Goal: Task Accomplishment & Management: Use online tool/utility

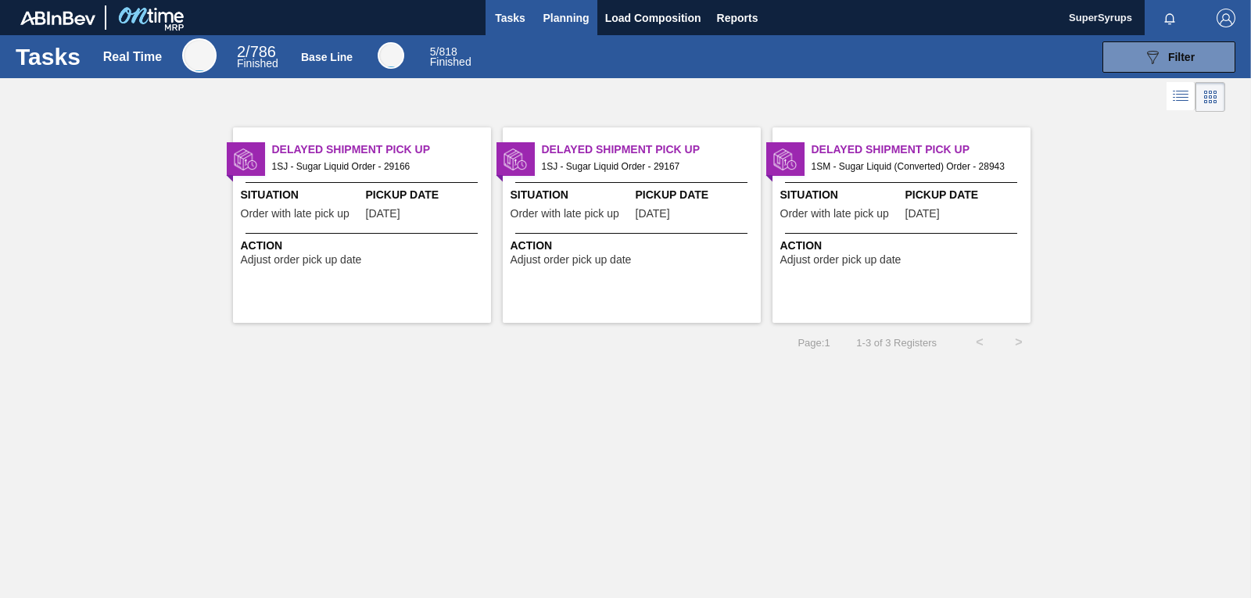
click at [567, 20] on span "Planning" at bounding box center [566, 18] width 46 height 19
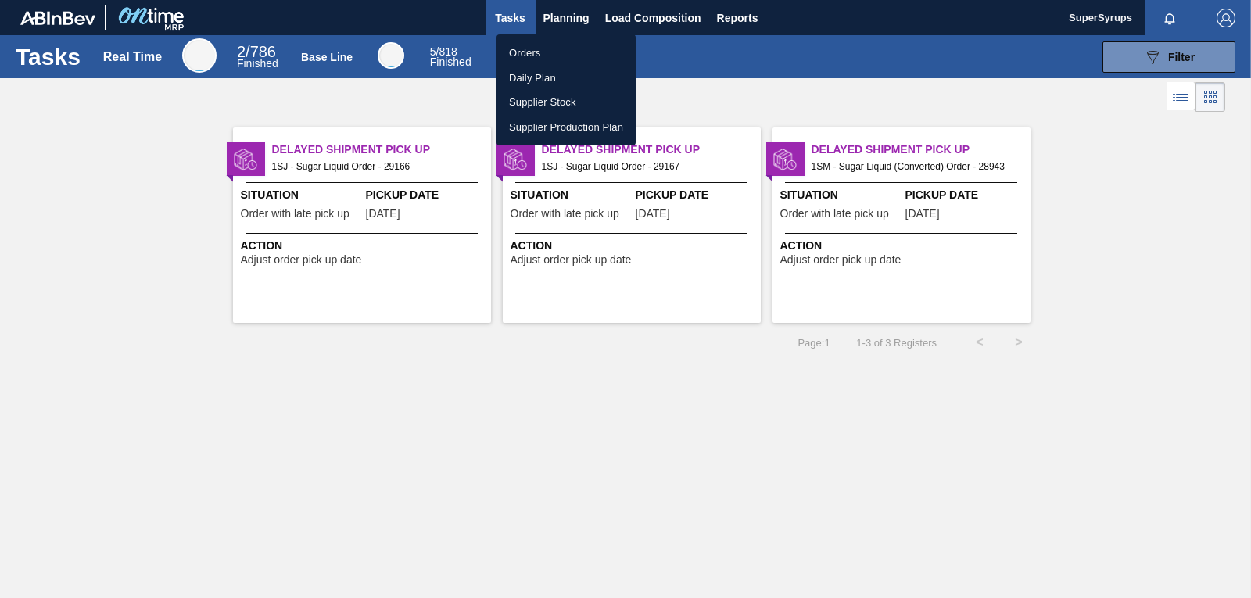
click at [567, 48] on li "Orders" at bounding box center [565, 53] width 139 height 25
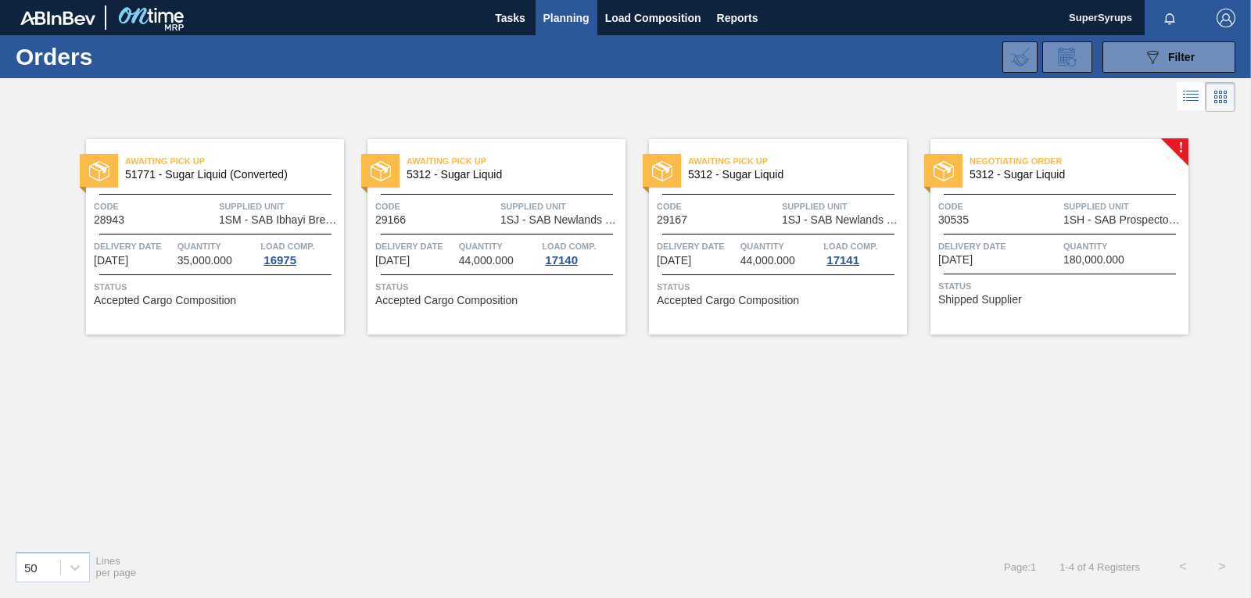
click at [1090, 252] on span "Quantity" at bounding box center [1123, 246] width 121 height 16
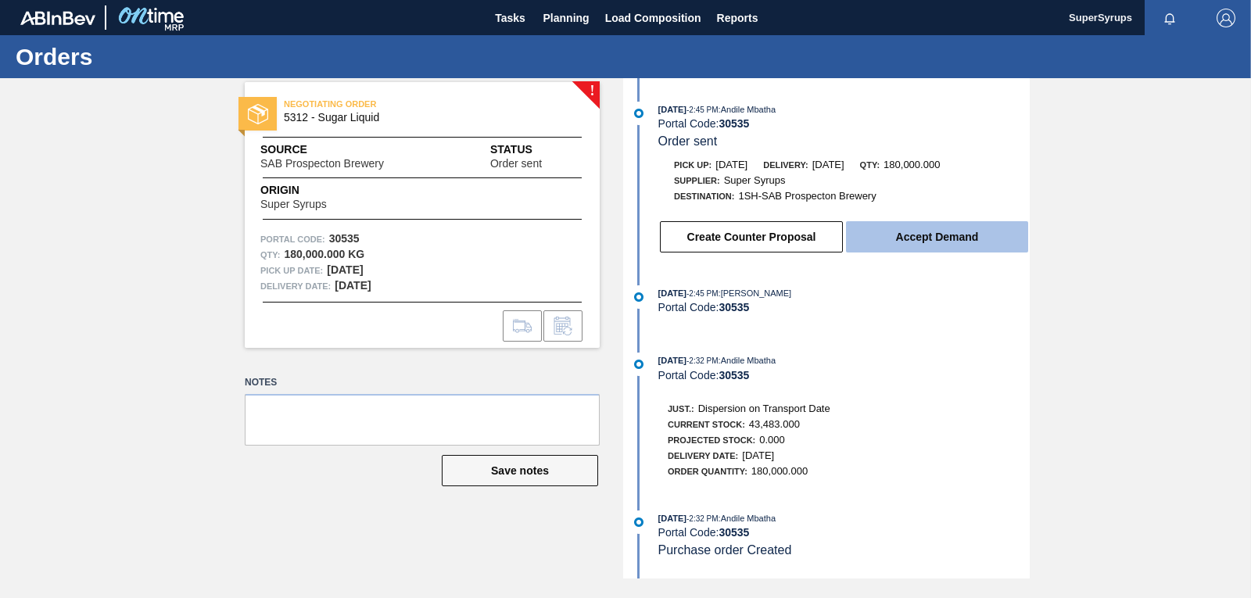
click at [971, 235] on button "Accept Demand" at bounding box center [937, 236] width 182 height 31
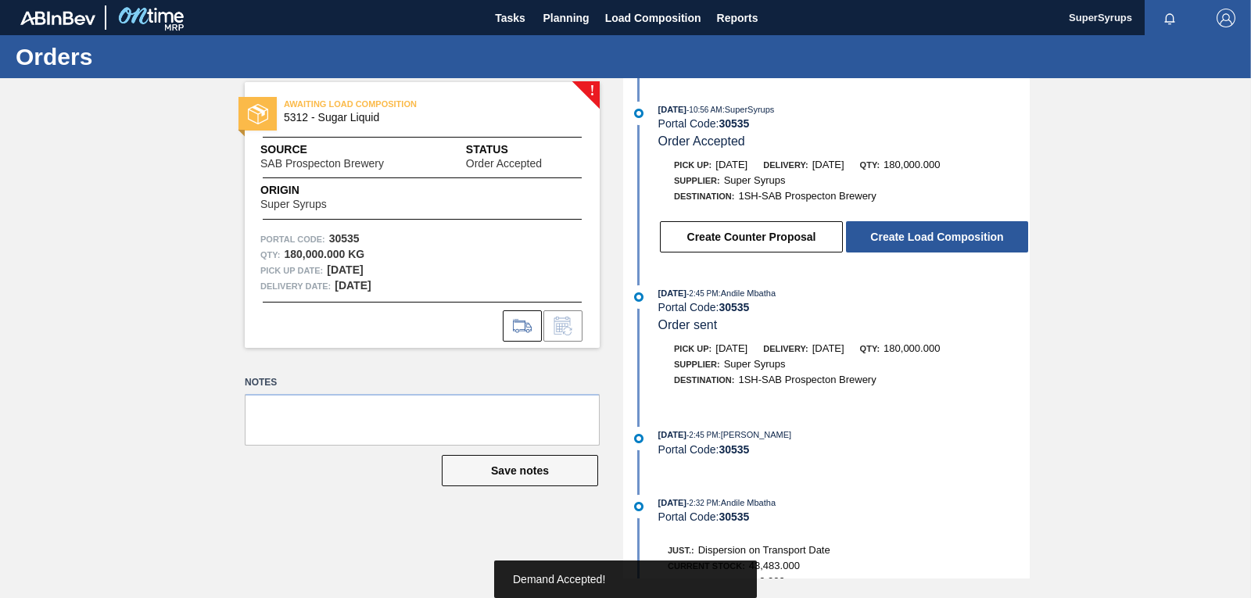
click at [972, 234] on button "Create Load Composition" at bounding box center [937, 236] width 182 height 31
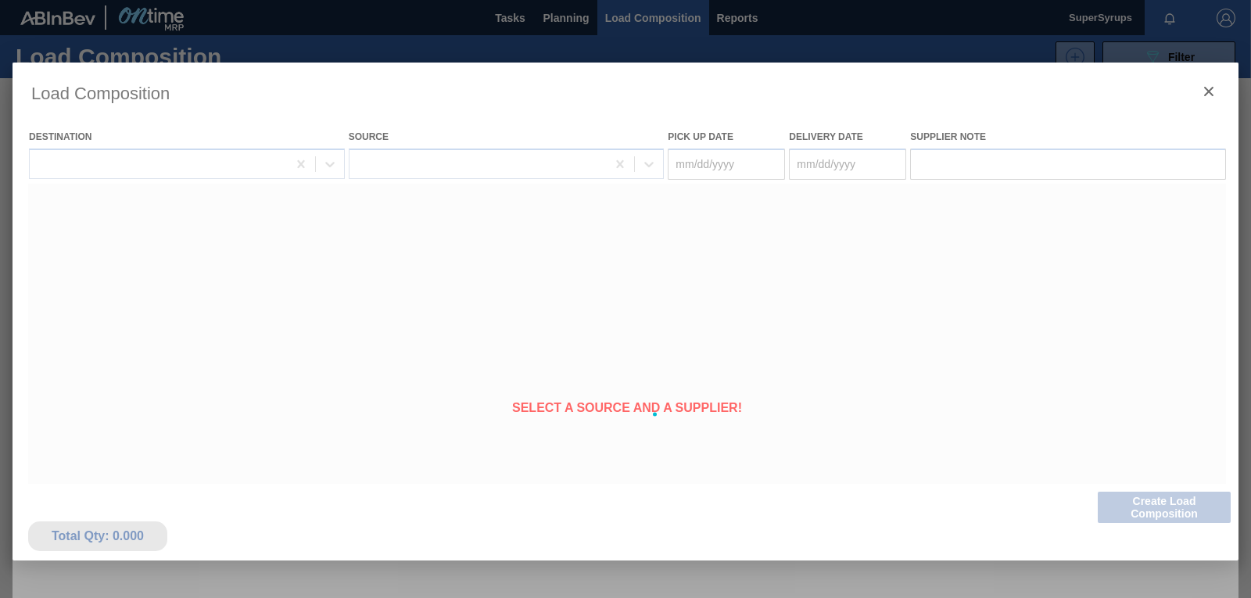
type Date "[DATE]"
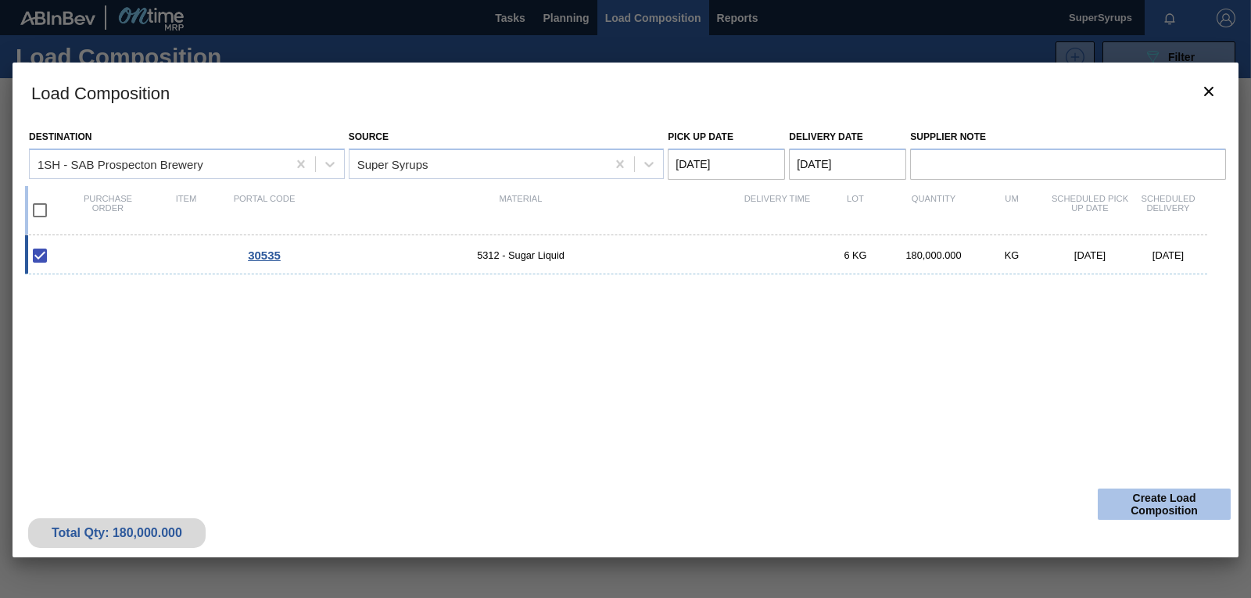
click at [1160, 496] on button "Create Load Composition" at bounding box center [1164, 504] width 133 height 31
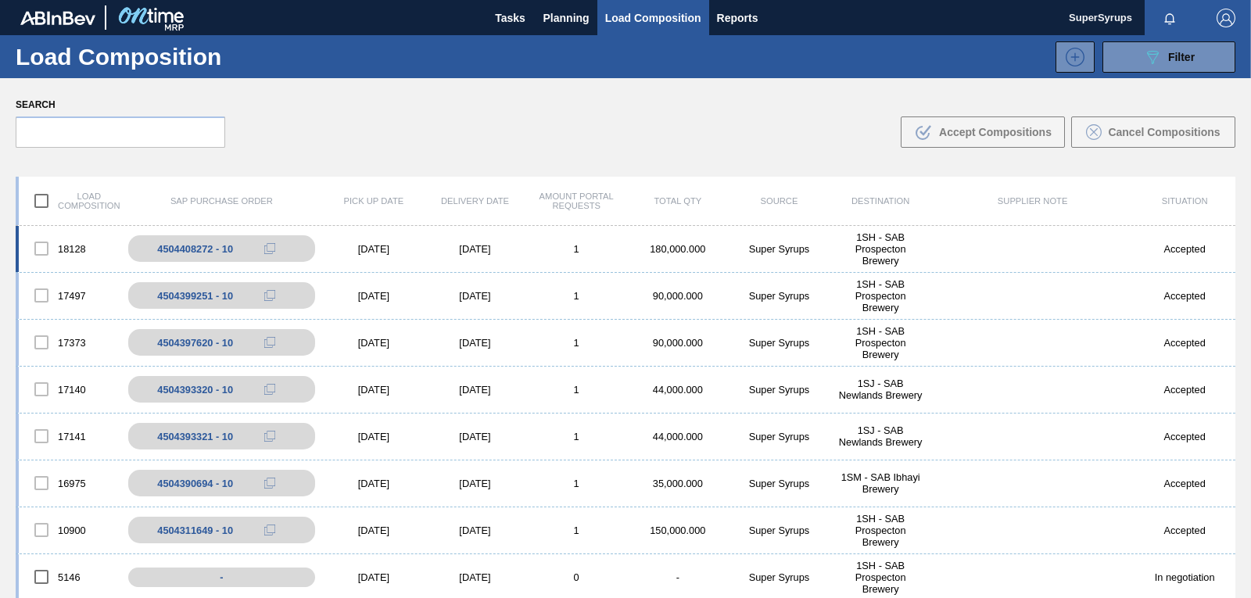
click at [742, 243] on div "Super Syrups" at bounding box center [780, 249] width 102 height 12
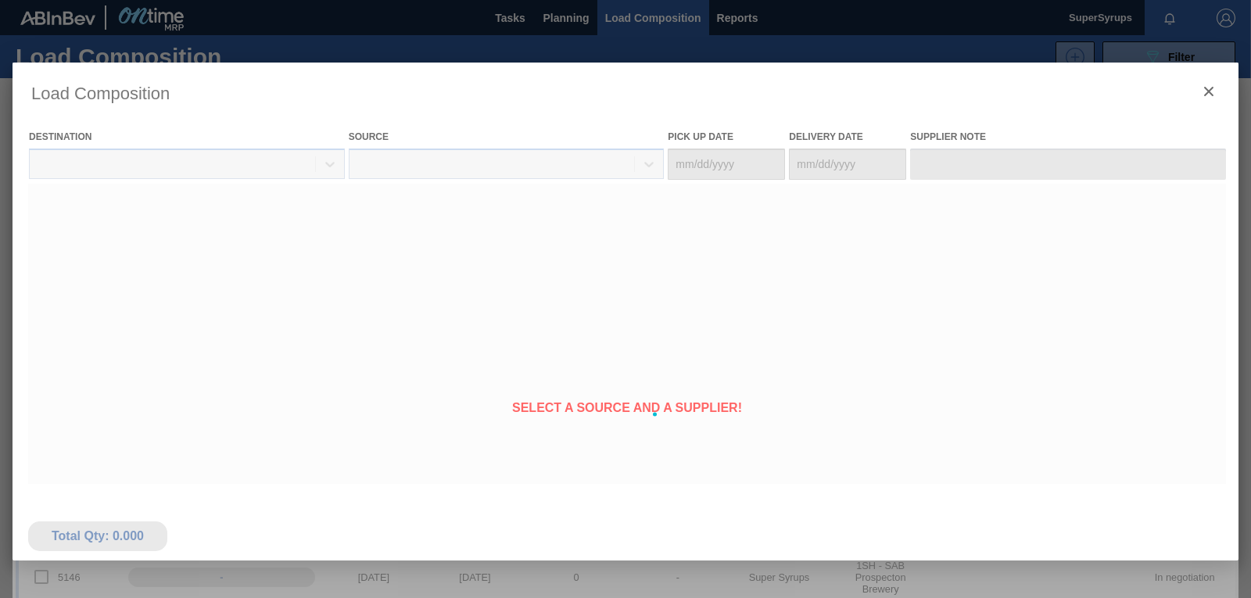
type Date "[DATE]"
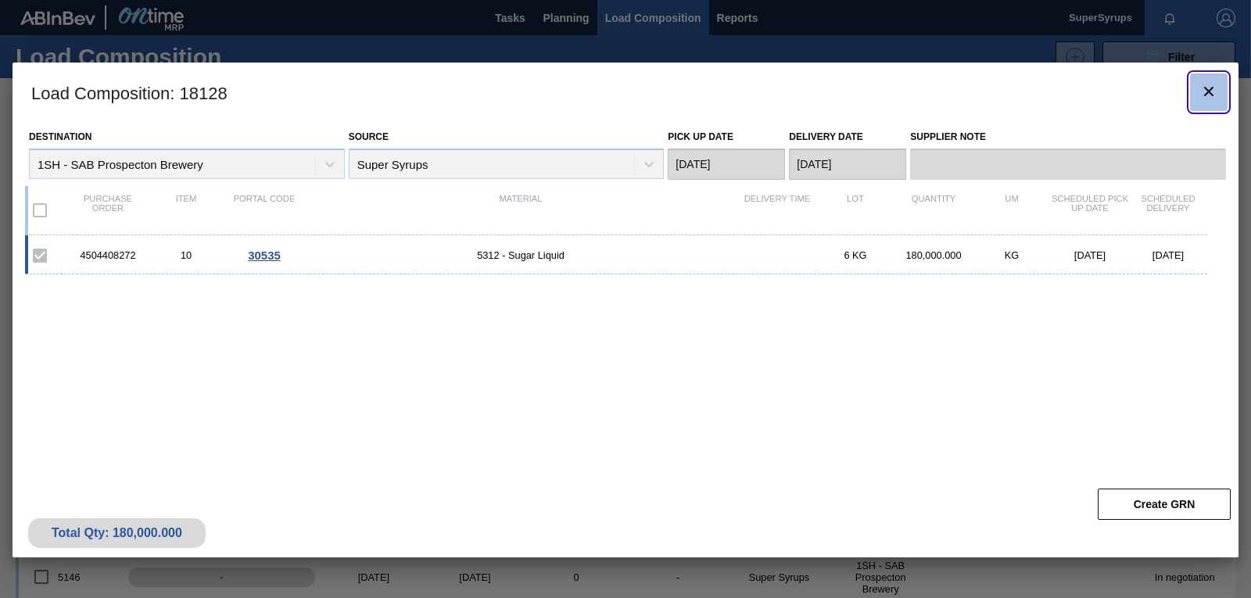
click at [1211, 93] on icon "botão de ícone" at bounding box center [1208, 91] width 9 height 9
